Goal: Information Seeking & Learning: Learn about a topic

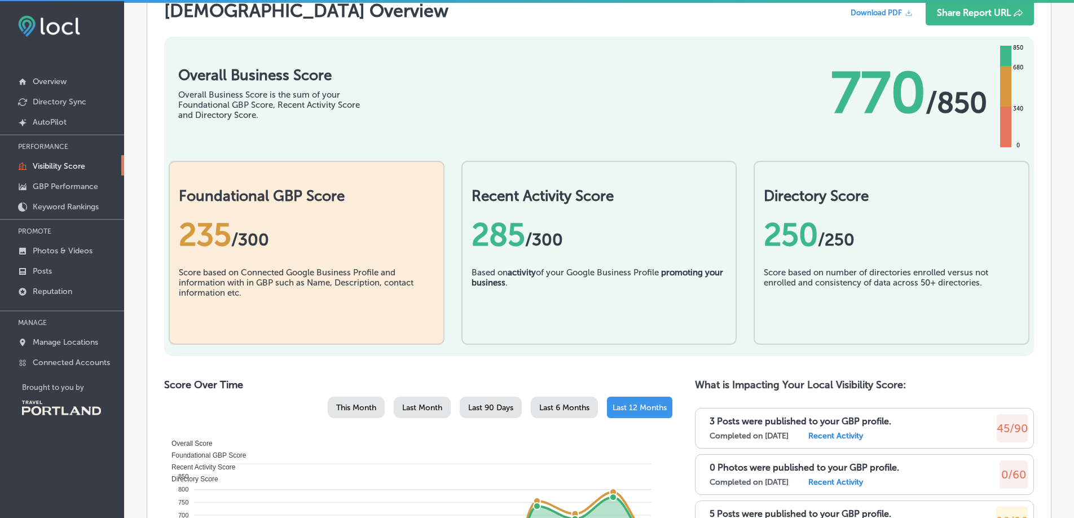
scroll to position [233, 0]
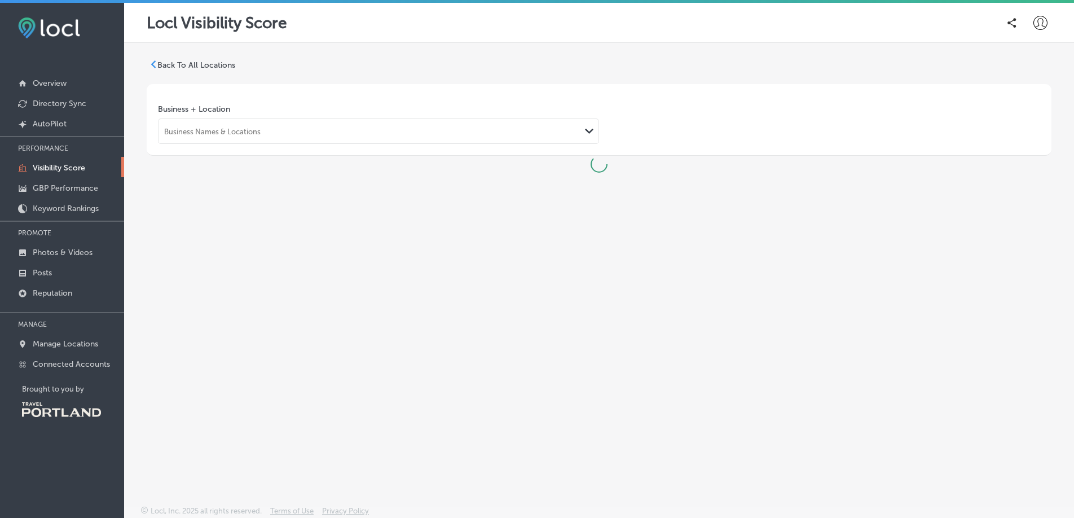
scroll to position [2, 0]
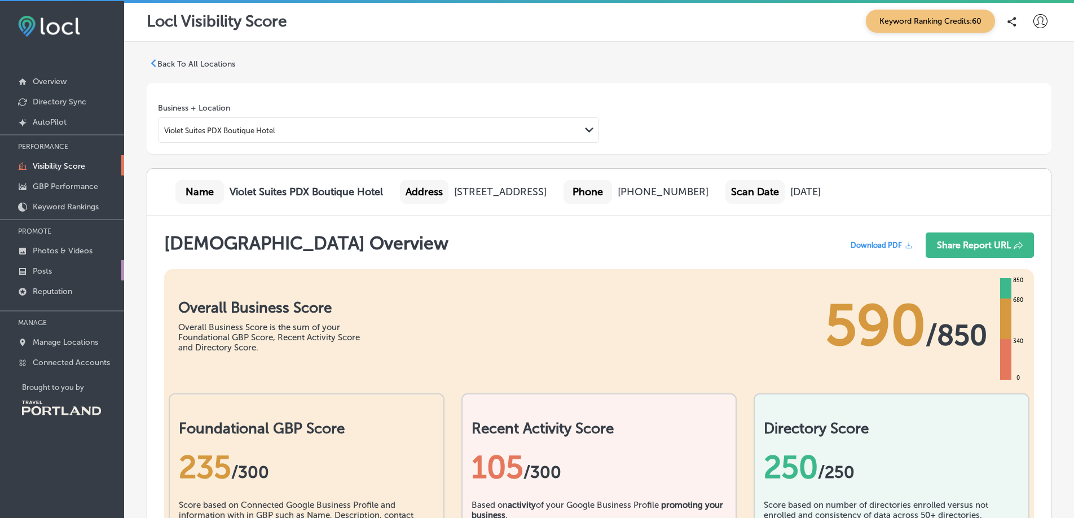
click at [36, 268] on p "Posts" at bounding box center [42, 271] width 19 height 10
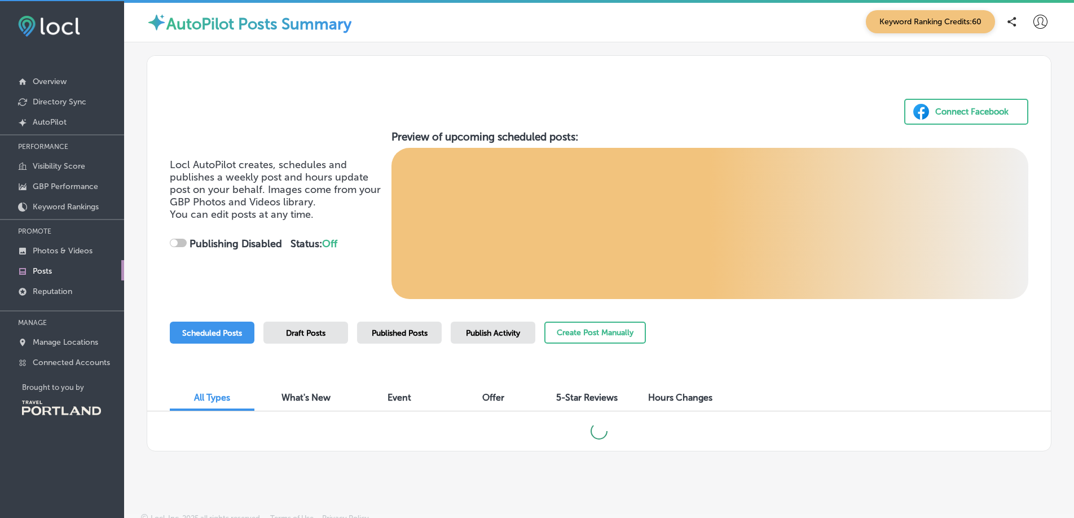
click at [46, 272] on p "Posts" at bounding box center [42, 271] width 19 height 10
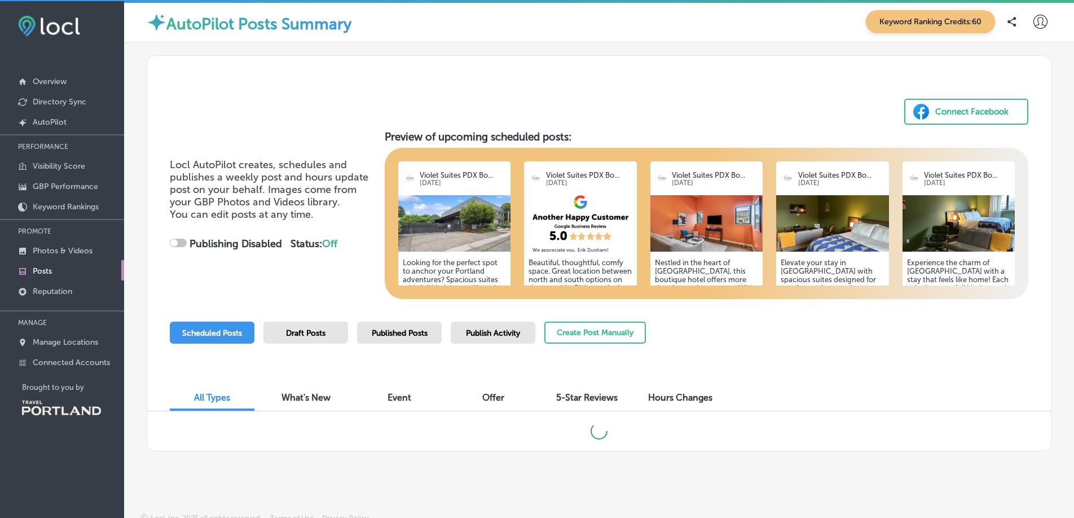
click at [449, 269] on h5 "Looking for the perfect spot to anchor your Portland adventures? Spacious suite…" at bounding box center [455, 317] width 104 height 118
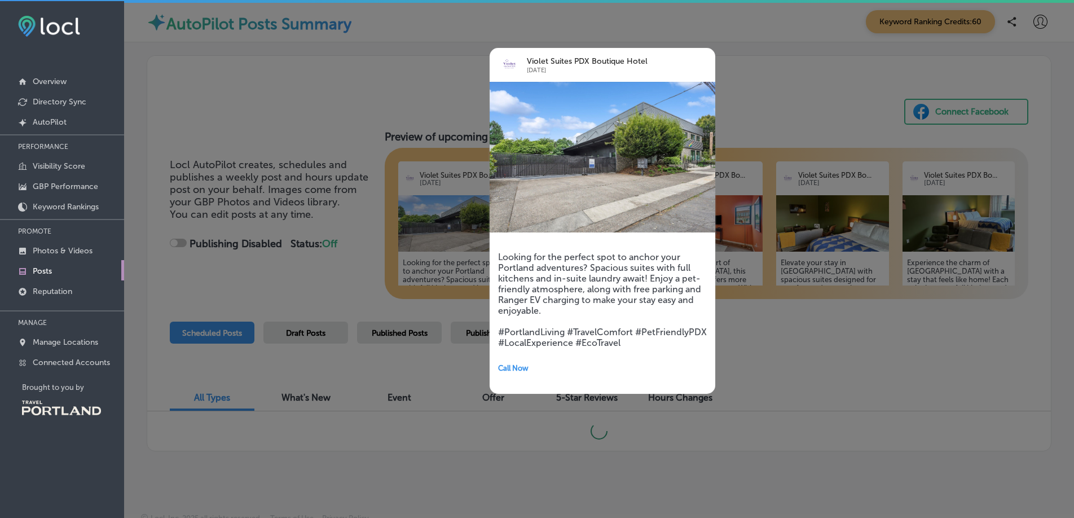
checkbox input "true"
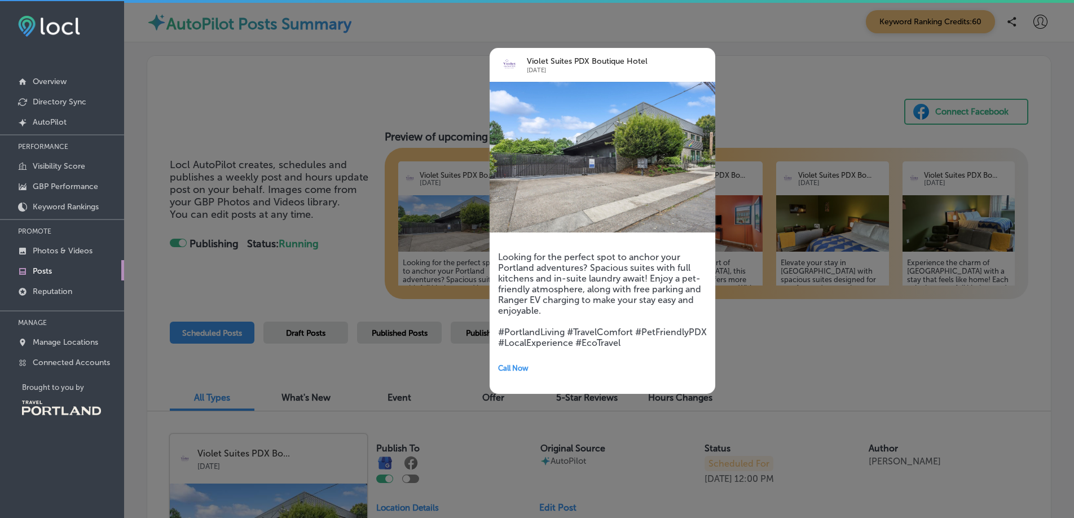
click at [333, 121] on div at bounding box center [537, 259] width 1074 height 518
